Goal: Transaction & Acquisition: Subscribe to service/newsletter

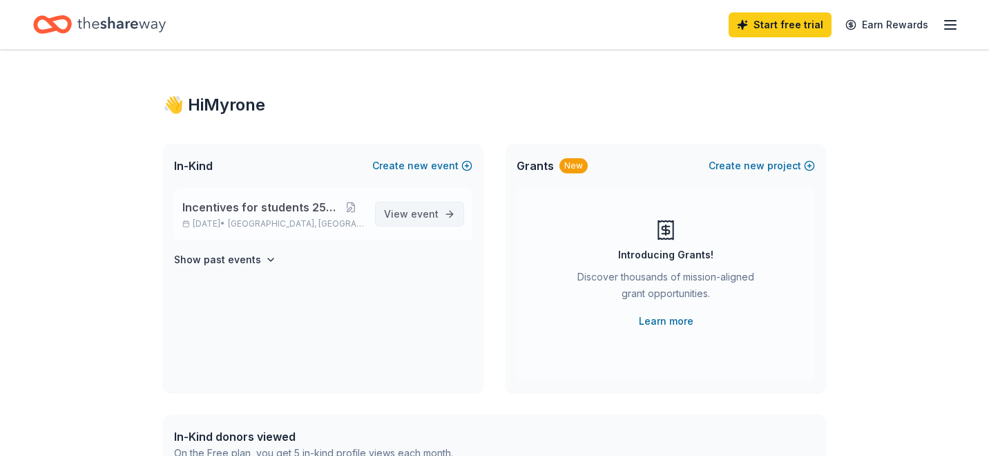
click at [414, 218] on span "event" at bounding box center [425, 214] width 28 height 12
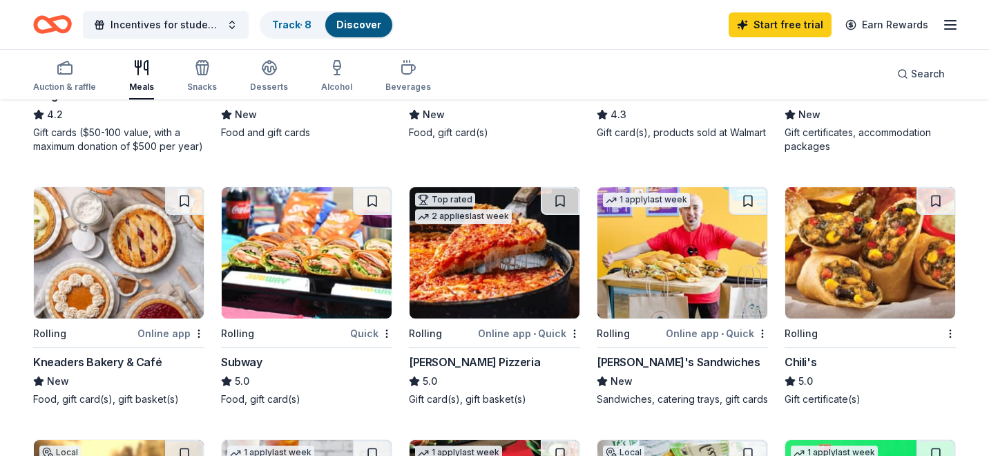
scroll to position [575, 0]
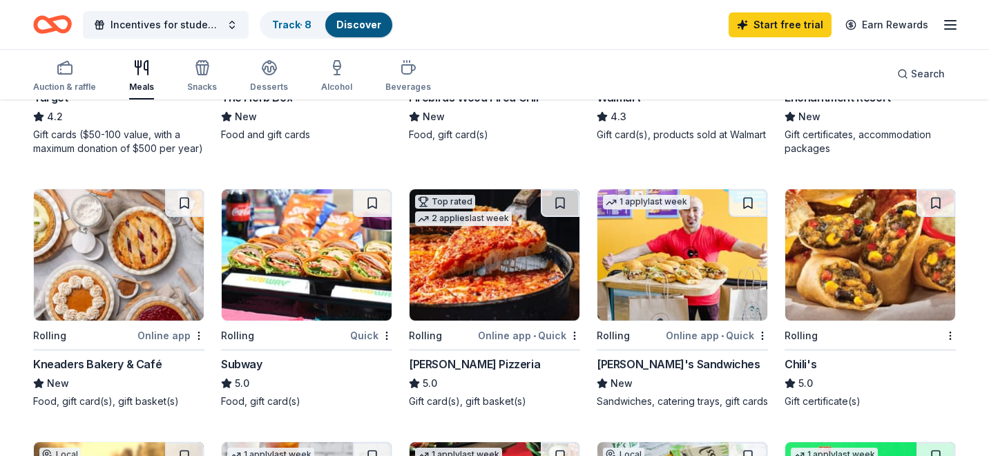
click at [285, 305] on img at bounding box center [307, 254] width 170 height 131
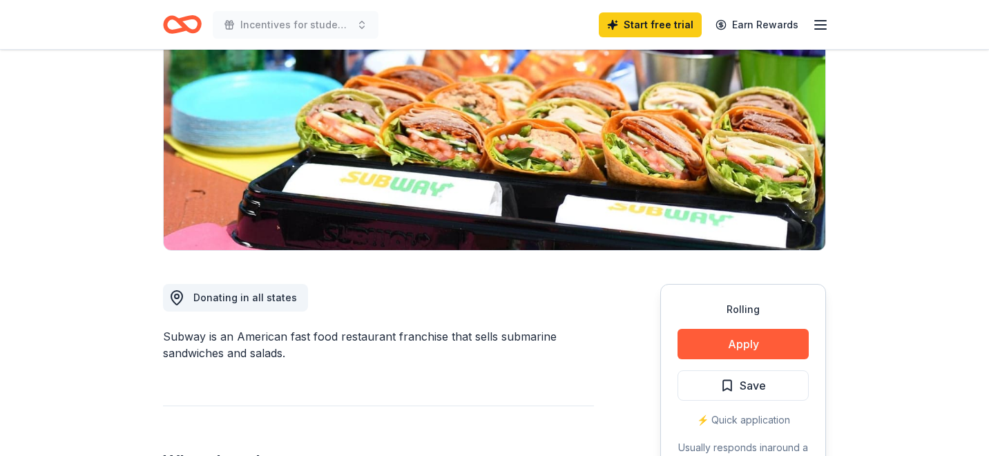
scroll to position [238, 0]
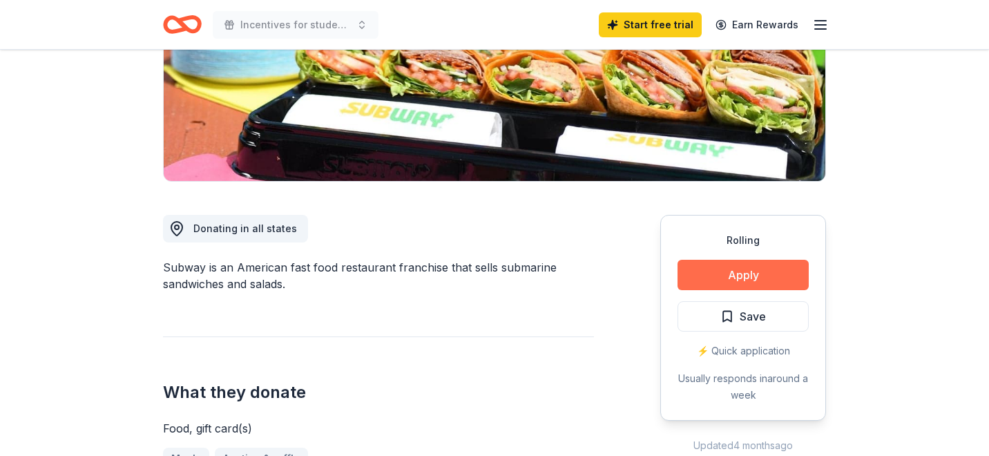
click at [720, 268] on button "Apply" at bounding box center [743, 275] width 131 height 30
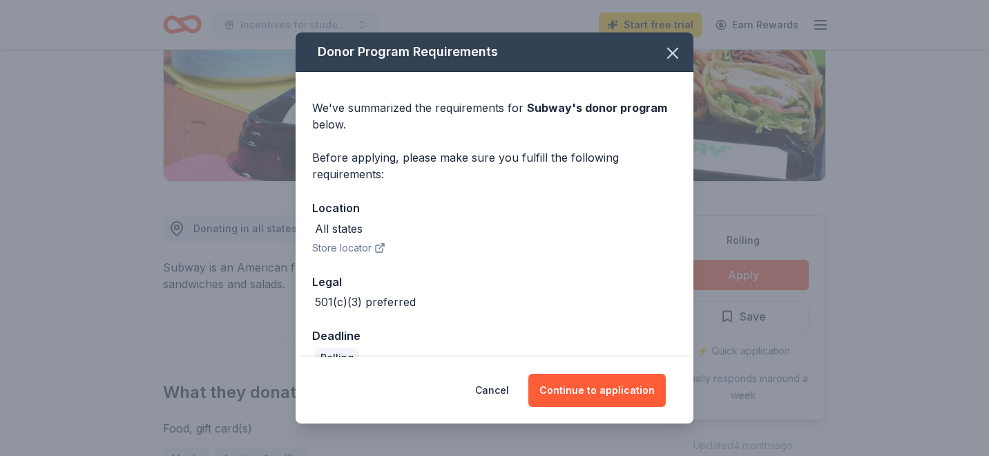
scroll to position [27, 0]
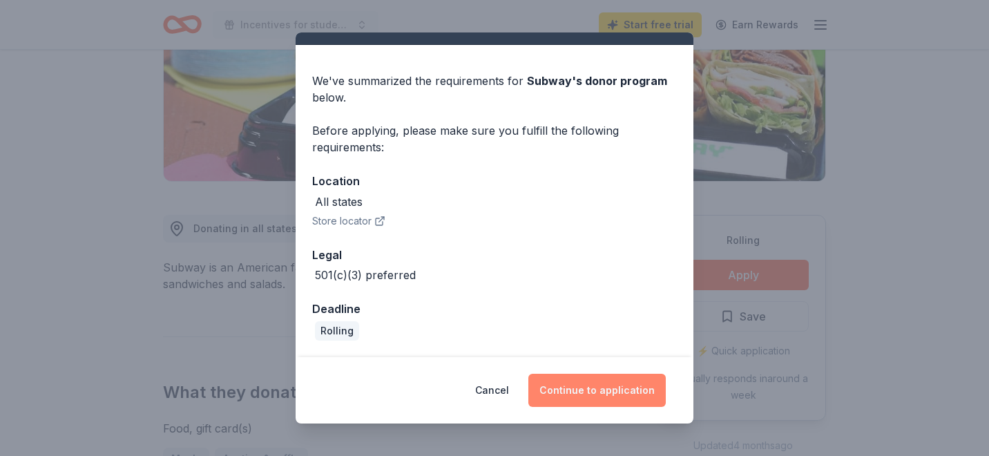
click at [591, 395] on button "Continue to application" at bounding box center [597, 390] width 137 height 33
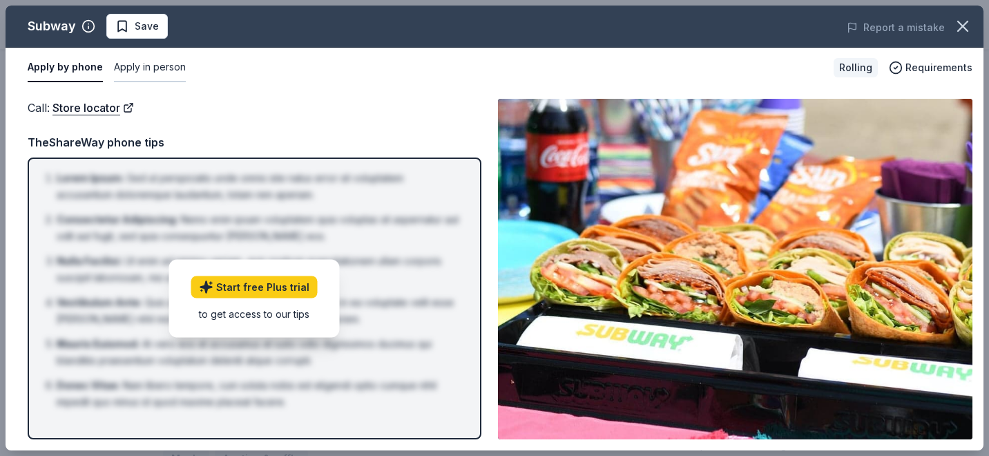
click at [132, 68] on button "Apply in person" at bounding box center [150, 67] width 72 height 29
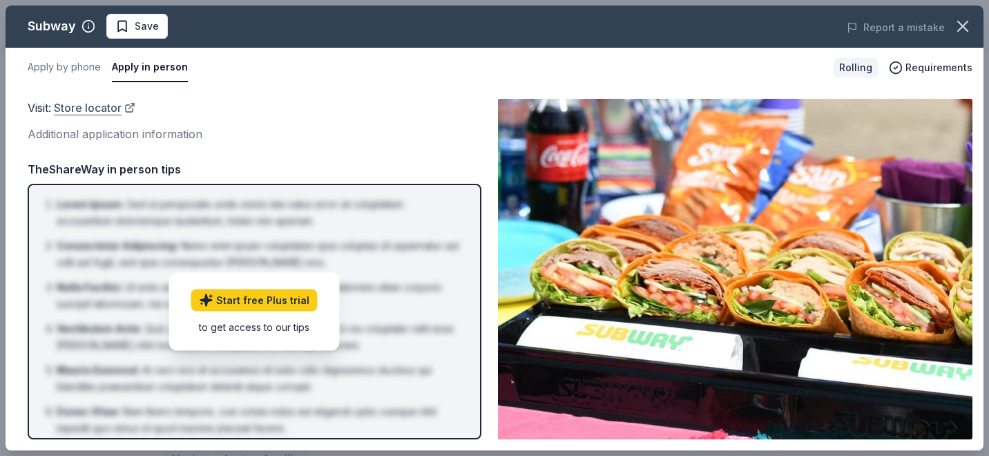
click at [106, 108] on link "Store locator" at bounding box center [95, 108] width 82 height 18
click at [273, 303] on link "Start free Plus trial" at bounding box center [254, 300] width 126 height 22
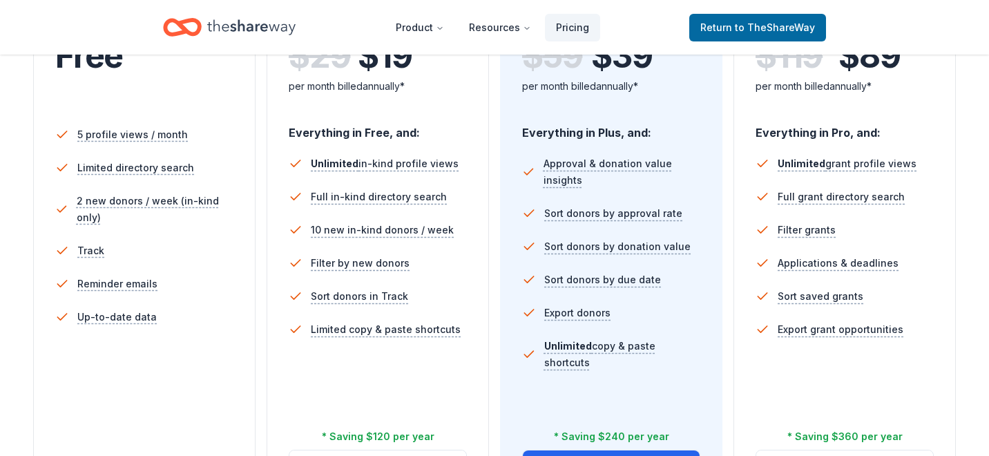
scroll to position [358, 0]
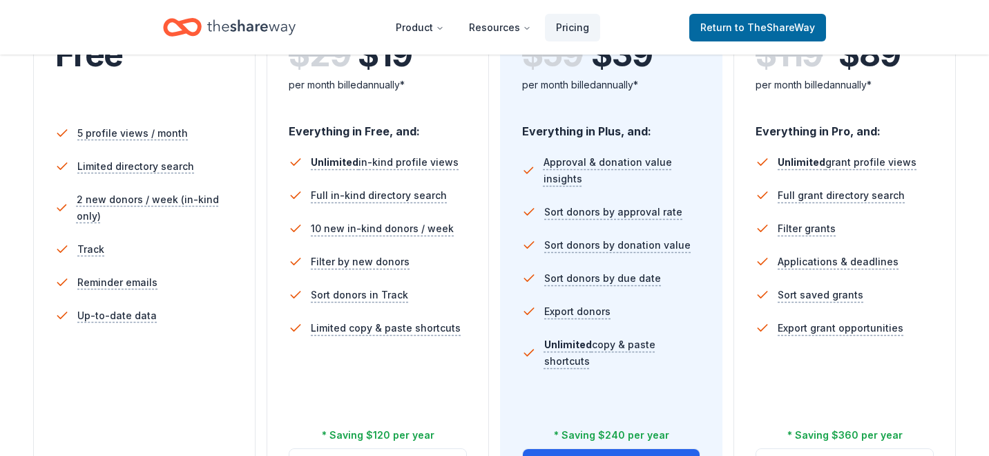
click at [129, 334] on ul "5 profile views / month Limited directory search 2 new donors / week (in-kind o…" at bounding box center [144, 227] width 178 height 232
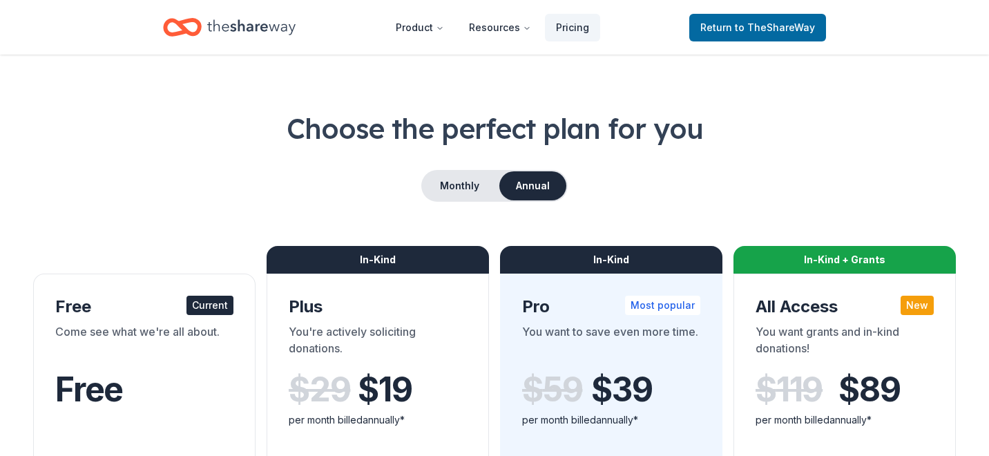
scroll to position [0, 0]
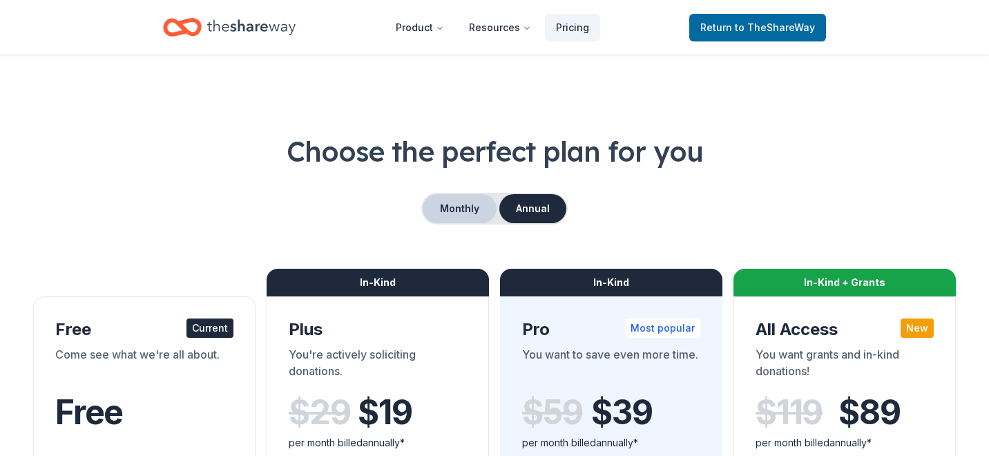
click at [468, 219] on button "Monthly" at bounding box center [460, 208] width 74 height 29
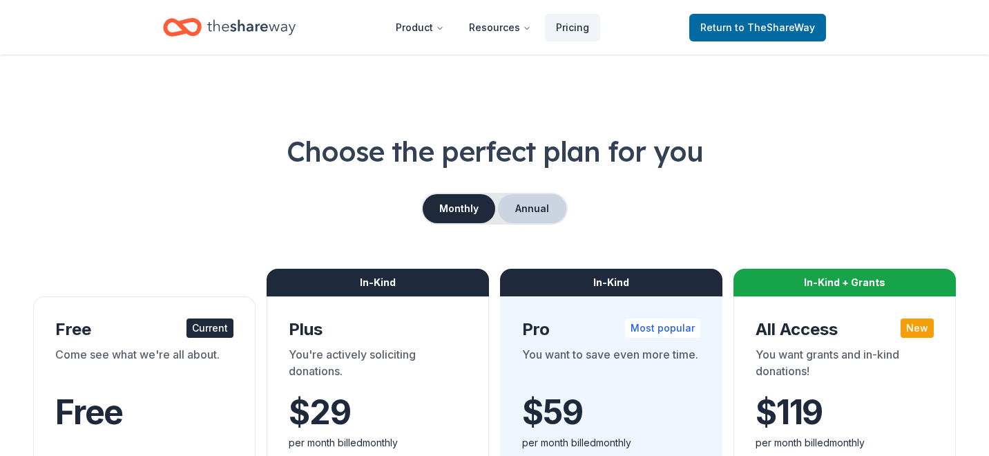
click at [511, 213] on button "Annual" at bounding box center [532, 208] width 68 height 29
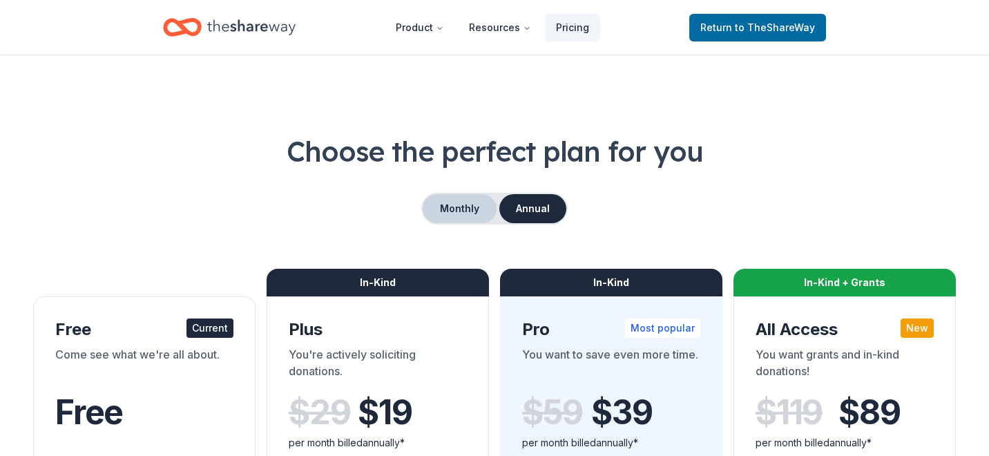
click at [459, 209] on button "Monthly" at bounding box center [460, 208] width 74 height 29
